Goal: Find contact information: Find contact information

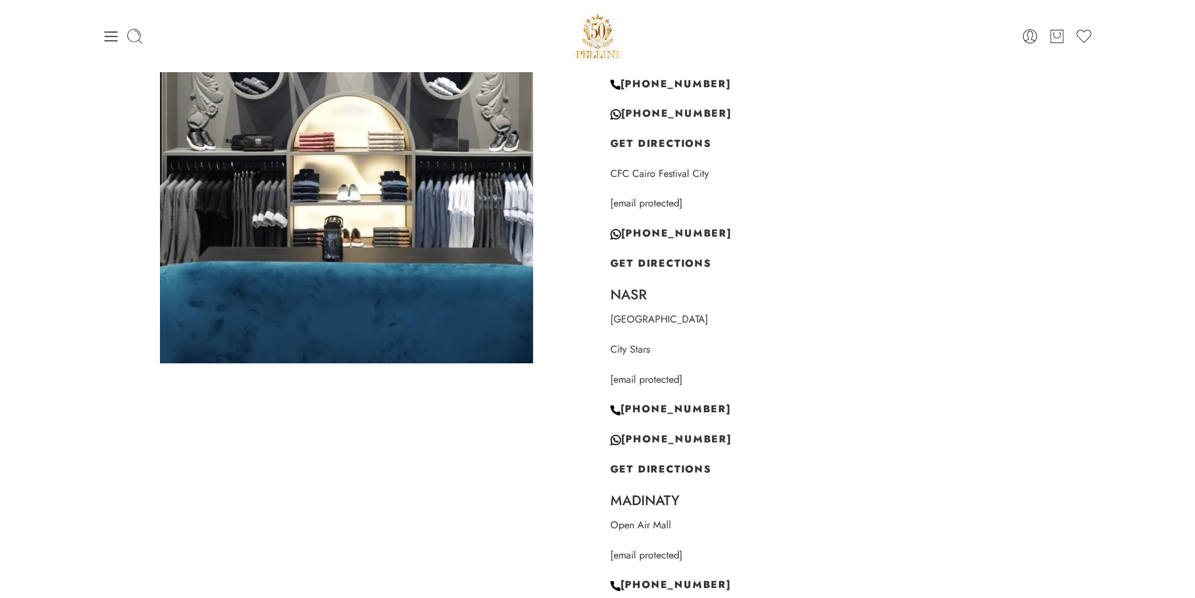
scroll to position [1129, 0]
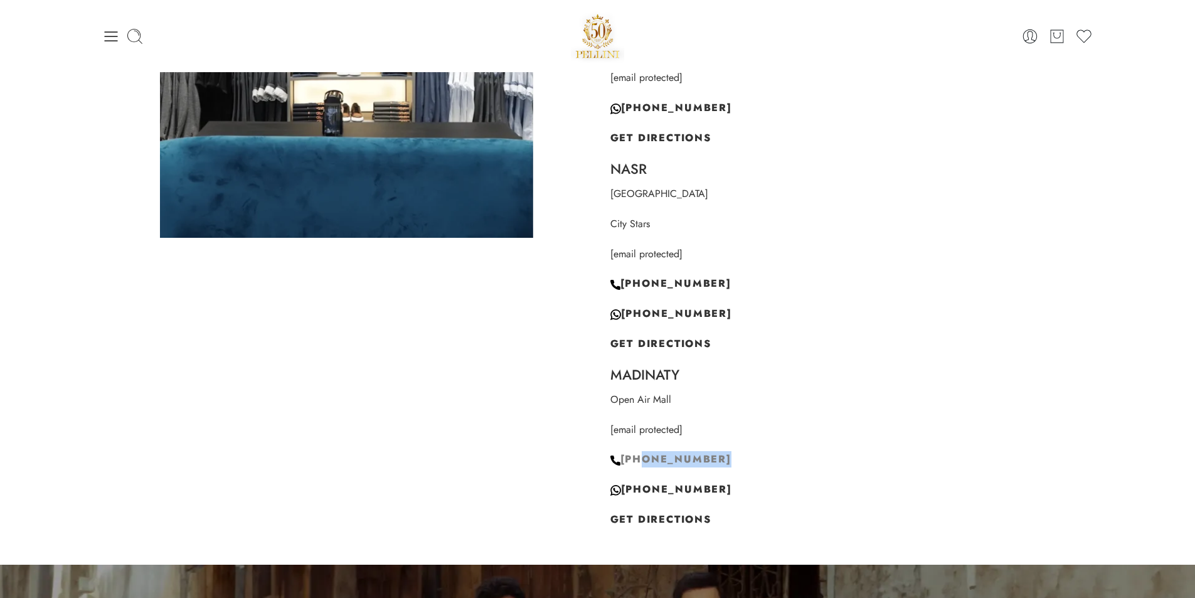
drag, startPoint x: 757, startPoint y: 455, endPoint x: 640, endPoint y: 459, distance: 116.7
click at [640, 459] on p "+201202995168" at bounding box center [848, 459] width 477 height 16
copy span "01202995168"
drag, startPoint x: 753, startPoint y: 486, endPoint x: 636, endPoint y: 487, distance: 116.7
click at [636, 487] on p "+961 81 489 483" at bounding box center [848, 489] width 477 height 16
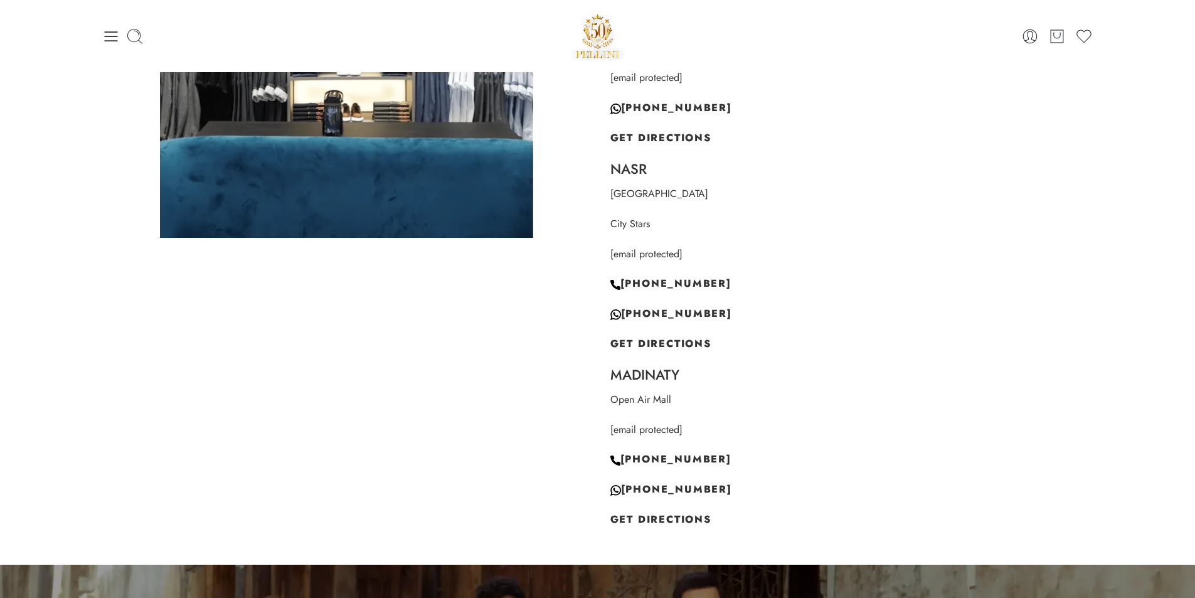
click at [813, 416] on div "Cairo Mall of Egypt [email protected] +20236120153 +961 81 489 483 GET DIRECTIO…" at bounding box center [848, 196] width 477 height 663
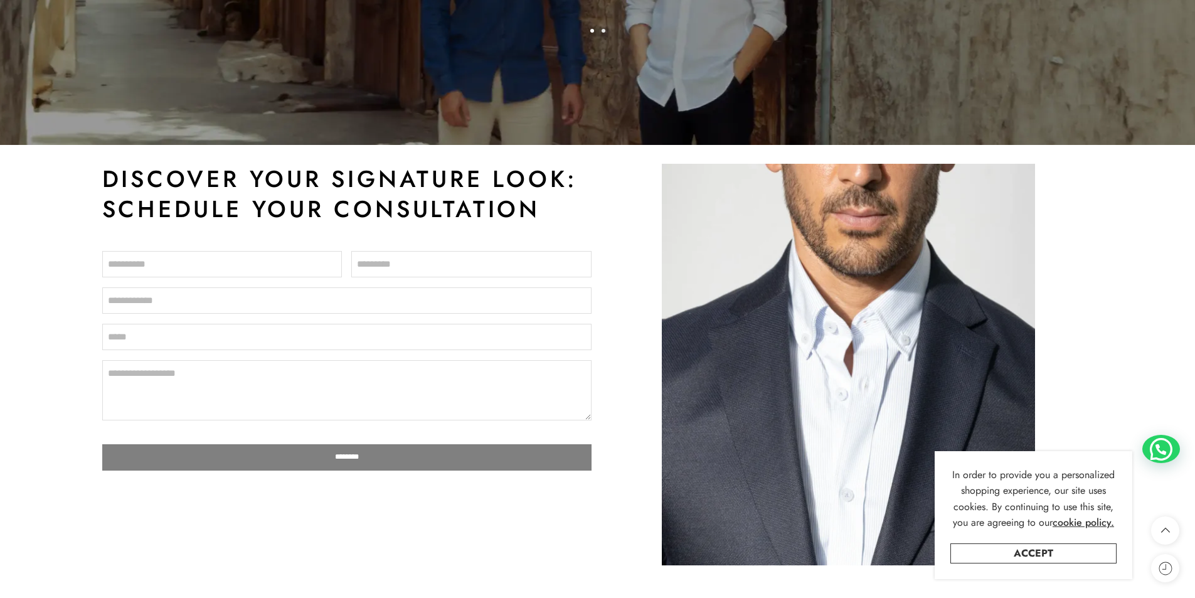
scroll to position [2321, 0]
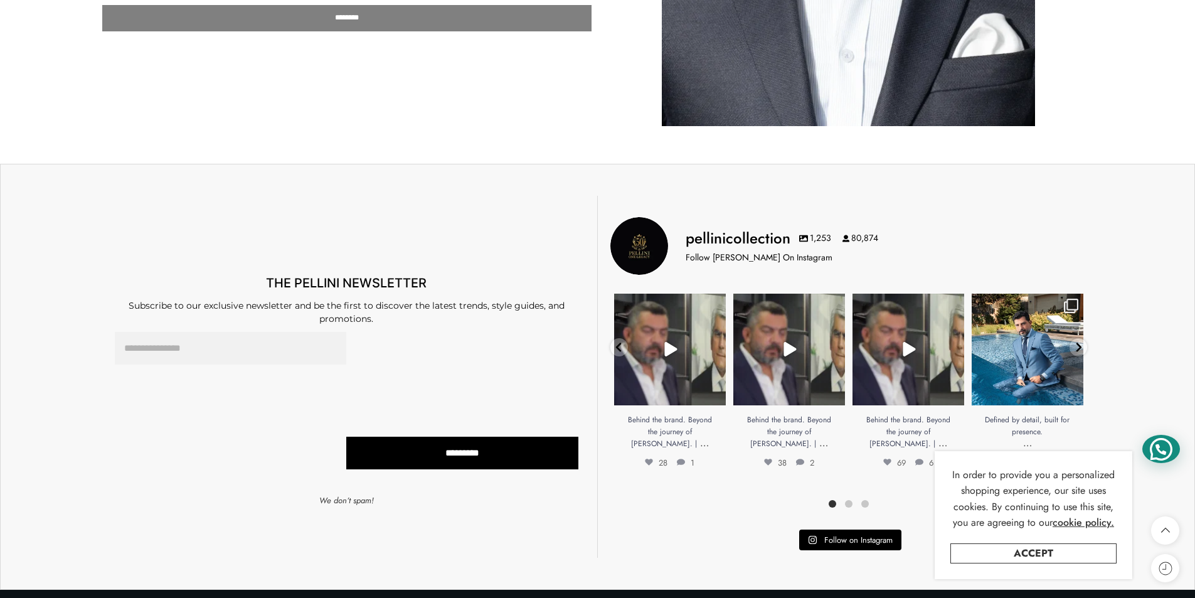
click at [1182, 585] on div "WhatsApp Welcome to Pellini, how can we help you? Open chat" at bounding box center [1182, 585] width 0 height 0
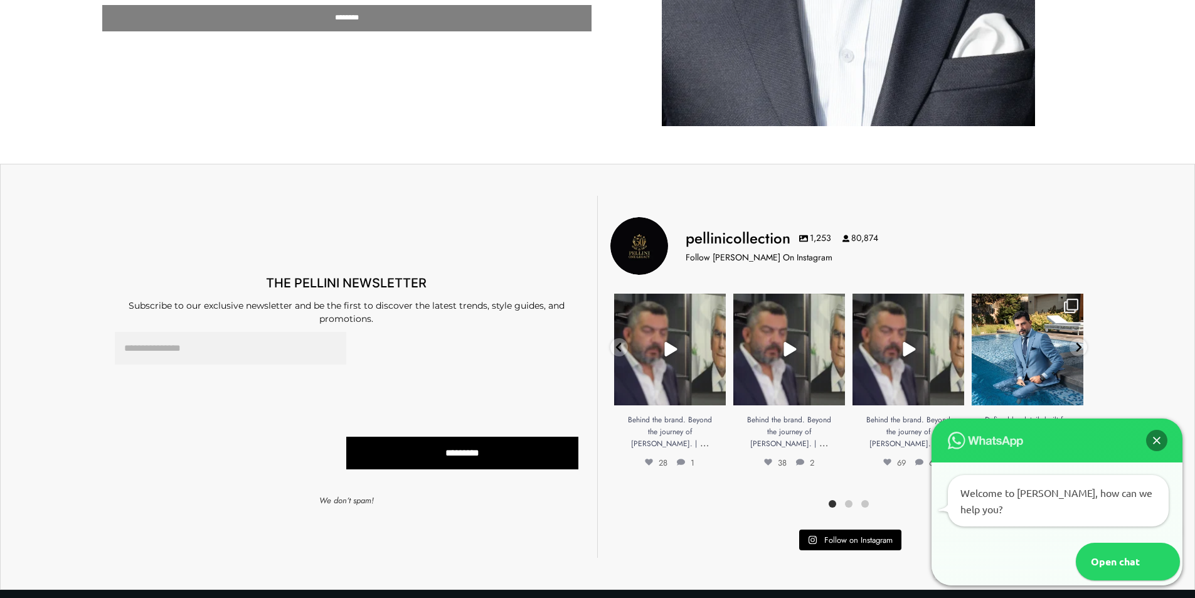
scroll to position [2509, 0]
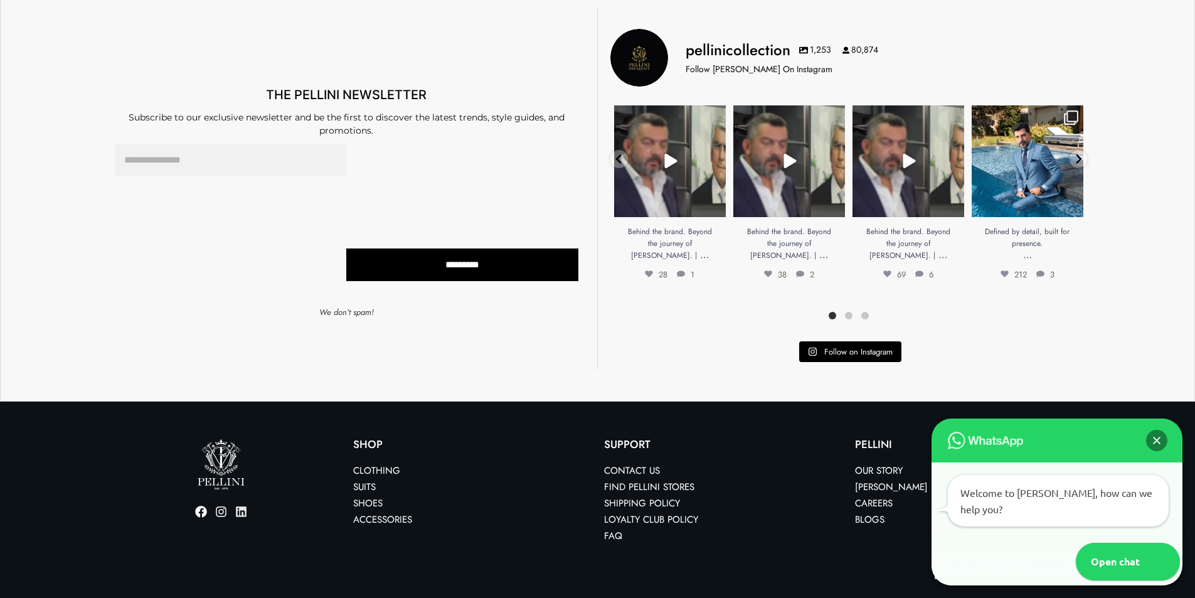
click at [235, 504] on link "Linkedin" at bounding box center [241, 511] width 19 height 19
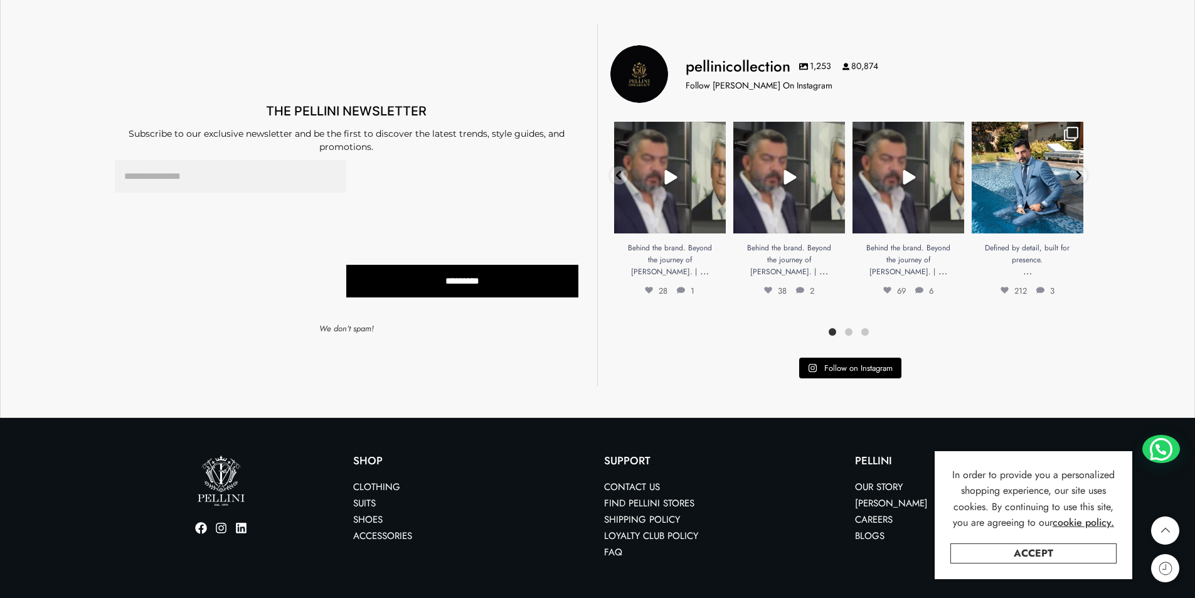
scroll to position [4389, 0]
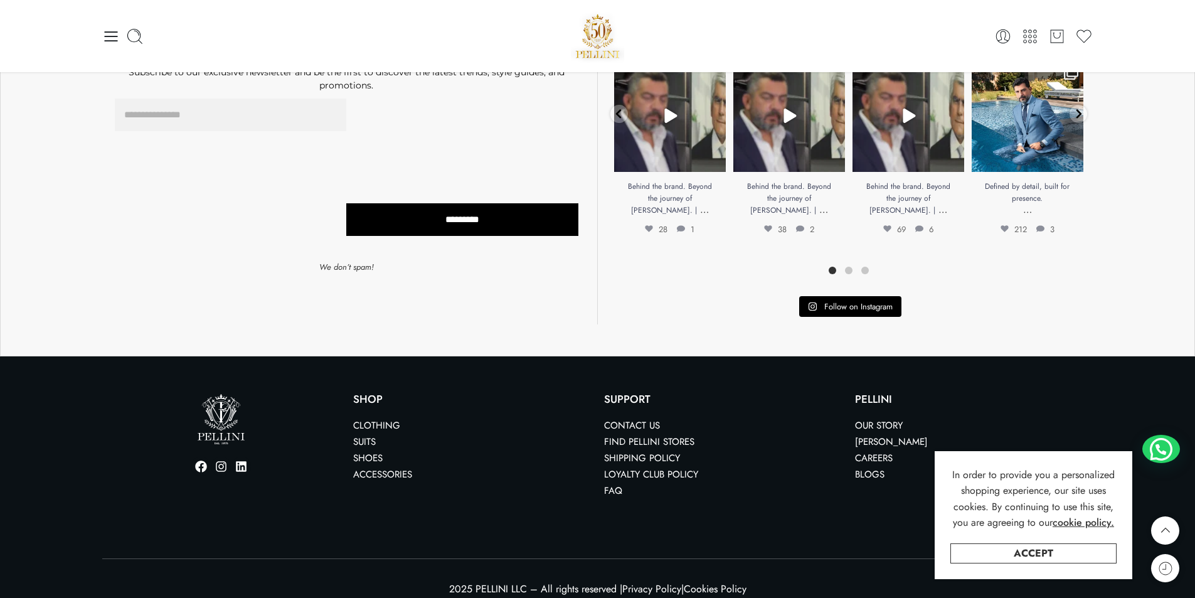
click at [359, 435] on link "Suits" at bounding box center [364, 442] width 23 height 14
click at [369, 451] on link "Shoes" at bounding box center [367, 458] width 29 height 14
click at [374, 471] on div "Shop Clothing Suits Shoes Accessories" at bounding box center [472, 446] width 251 height 117
click at [376, 467] on link "Accessories" at bounding box center [382, 474] width 59 height 14
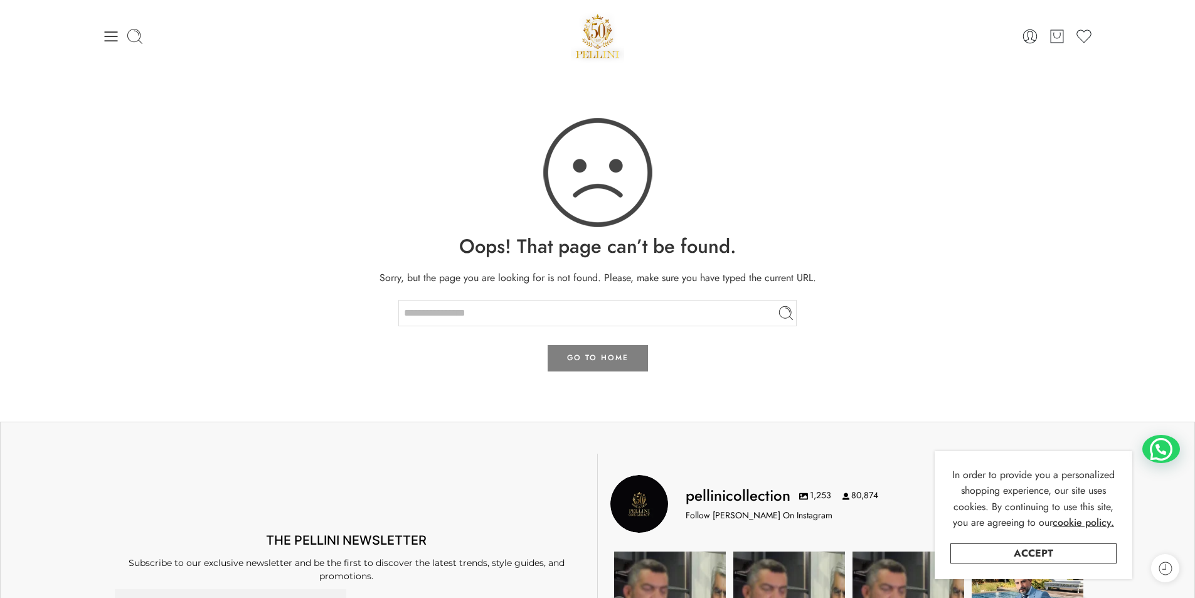
click at [873, 1] on div "0 Cart 0 Cart 0 Wishlist Search here" at bounding box center [597, 36] width 1195 height 72
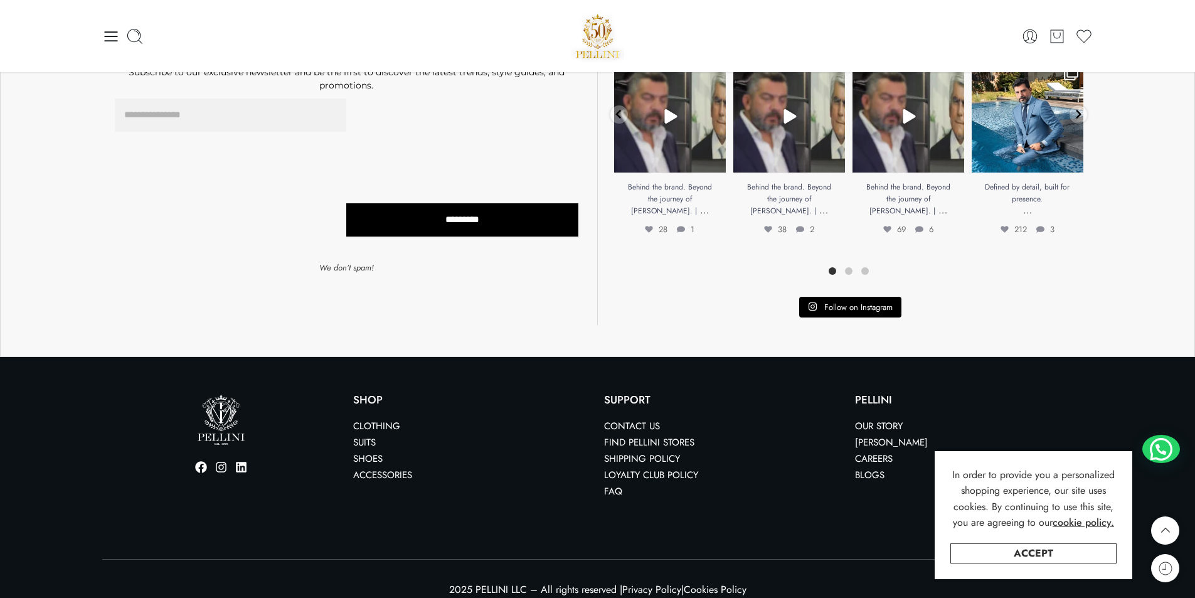
scroll to position [490, 0]
click at [406, 468] on link "Accessories" at bounding box center [382, 475] width 59 height 14
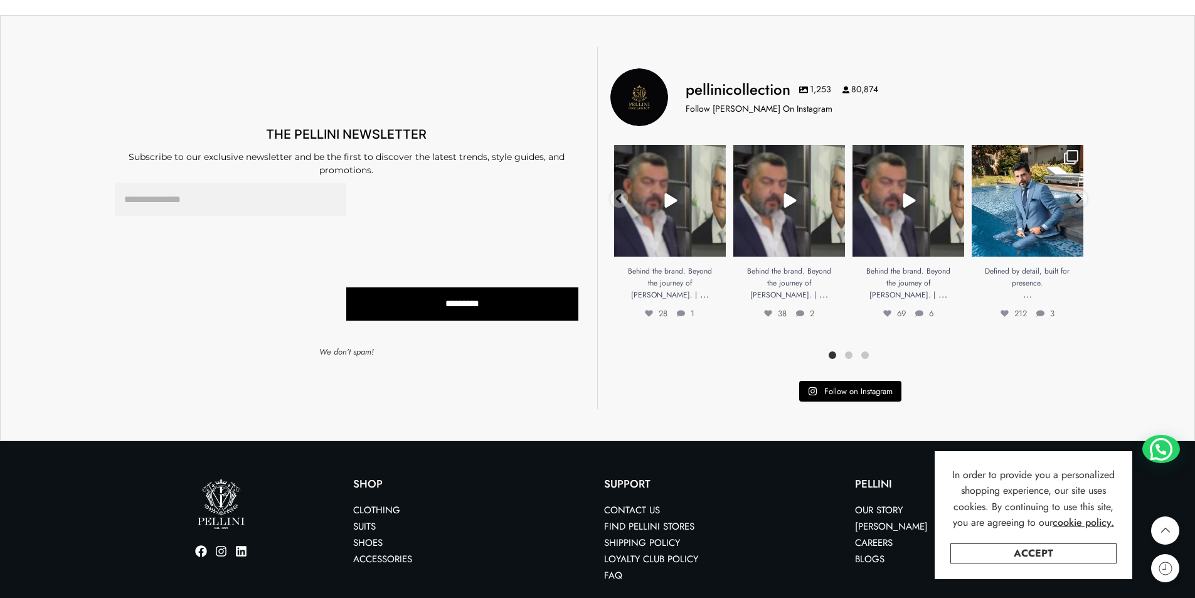
scroll to position [1841, 0]
